Goal: Task Accomplishment & Management: Complete application form

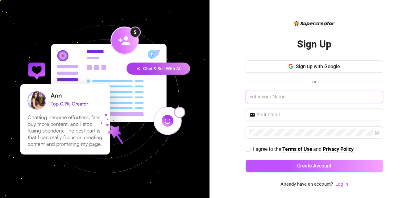
click at [291, 95] on input "text" at bounding box center [315, 97] width 138 height 12
type input "a"
click at [246, 160] on button "Create Account" at bounding box center [315, 166] width 138 height 12
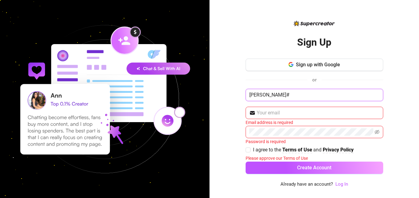
click at [246, 162] on button "Create Account" at bounding box center [315, 168] width 138 height 12
click at [281, 94] on input "[PERSON_NAME]" at bounding box center [315, 95] width 138 height 12
type input "[PERSON_NAME][EMAIL_ADDRESS],com"
click at [246, 162] on button "Create Account" at bounding box center [315, 168] width 138 height 12
click at [280, 111] on input "text" at bounding box center [318, 112] width 123 height 7
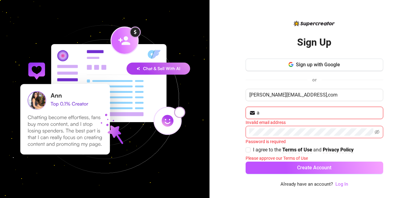
type input "[EMAIL_ADDRESS][DOMAIN_NAME]"
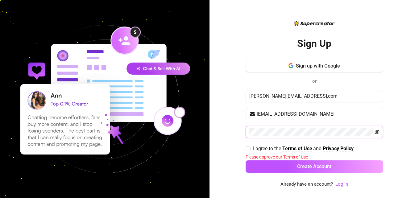
click at [379, 130] on icon "eye-invisible" at bounding box center [377, 132] width 5 height 5
click at [250, 148] on span at bounding box center [248, 148] width 5 height 5
click at [250, 148] on input "I agree to the Terms of Use and Privacy Policy" at bounding box center [248, 148] width 4 height 4
checkbox input "true"
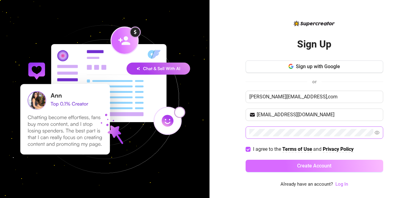
click at [262, 161] on button "Create Account" at bounding box center [315, 166] width 138 height 12
